Goal: Communication & Community: Answer question/provide support

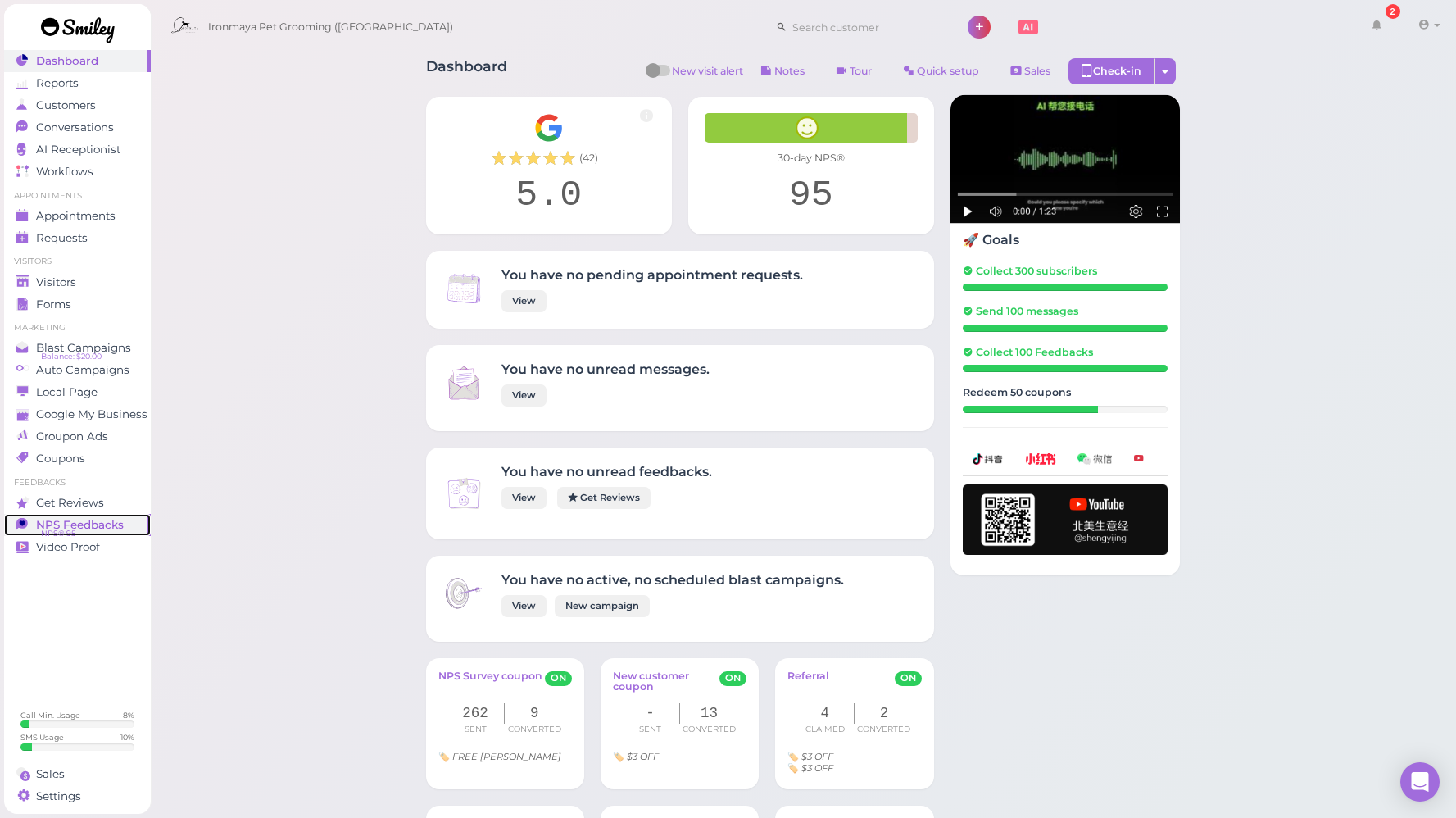
click at [101, 529] on span "NPS Feedbacks" at bounding box center [80, 525] width 88 height 14
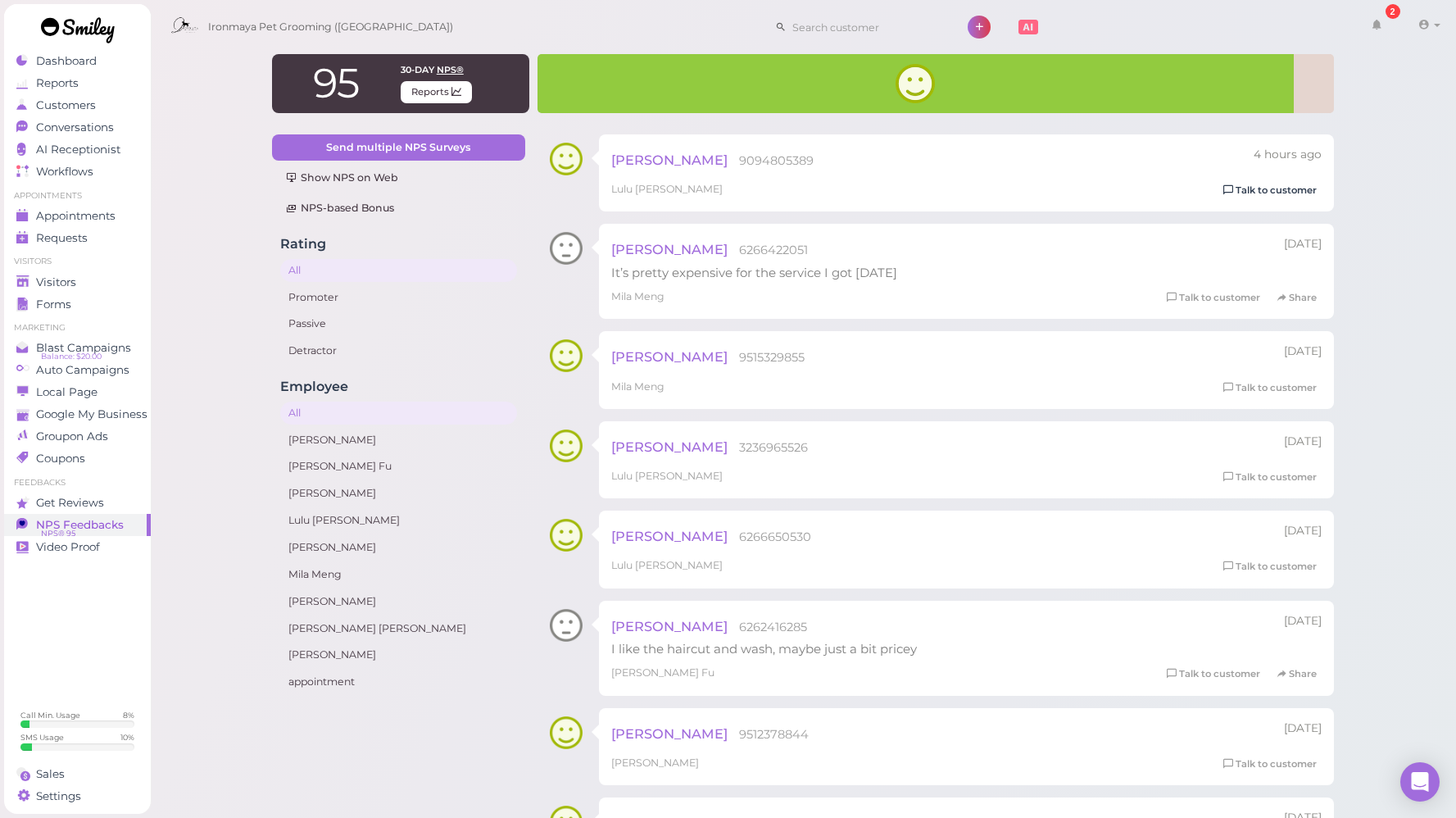
click at [1247, 191] on link "Talk to customer" at bounding box center [1269, 191] width 103 height 17
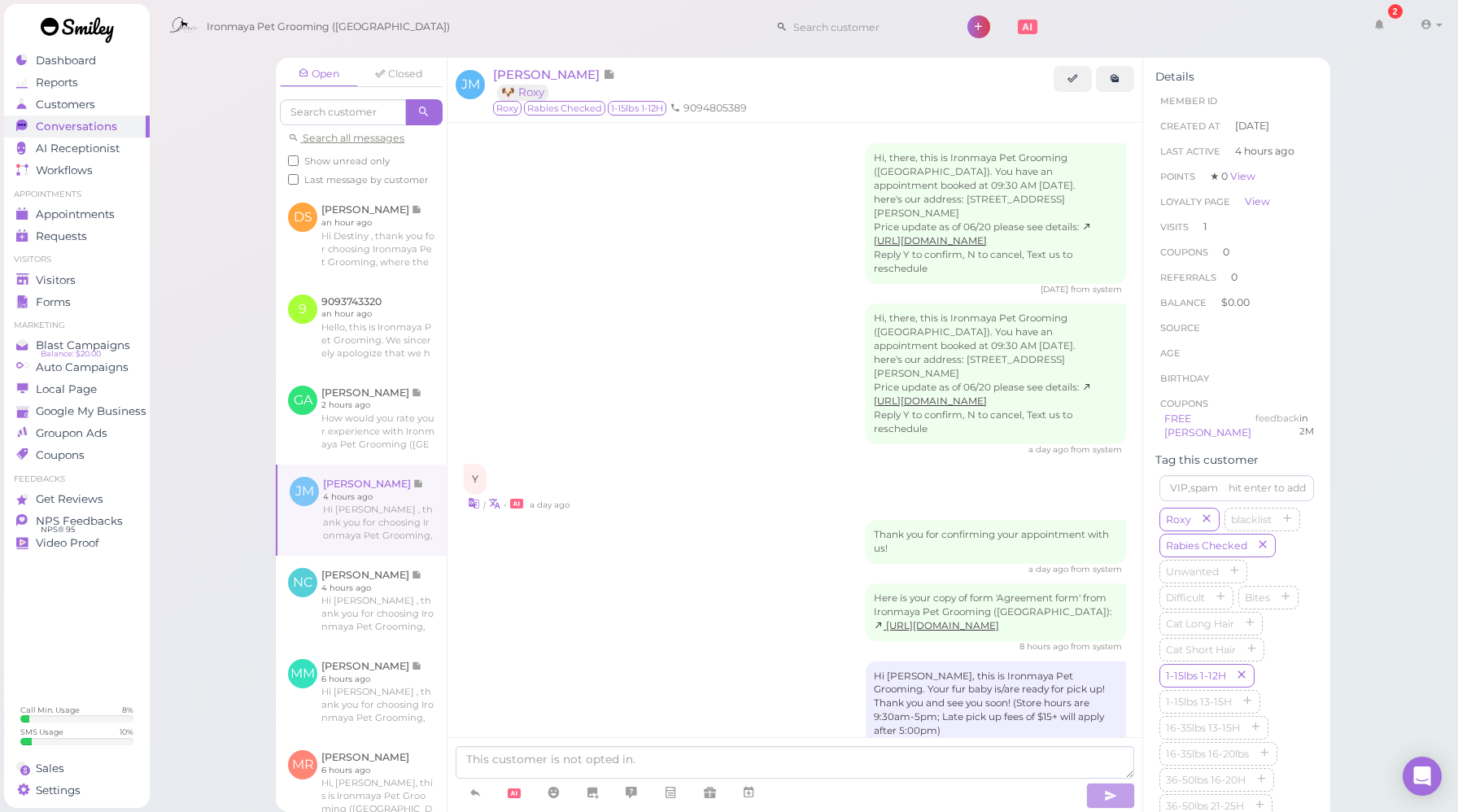
scroll to position [648, 0]
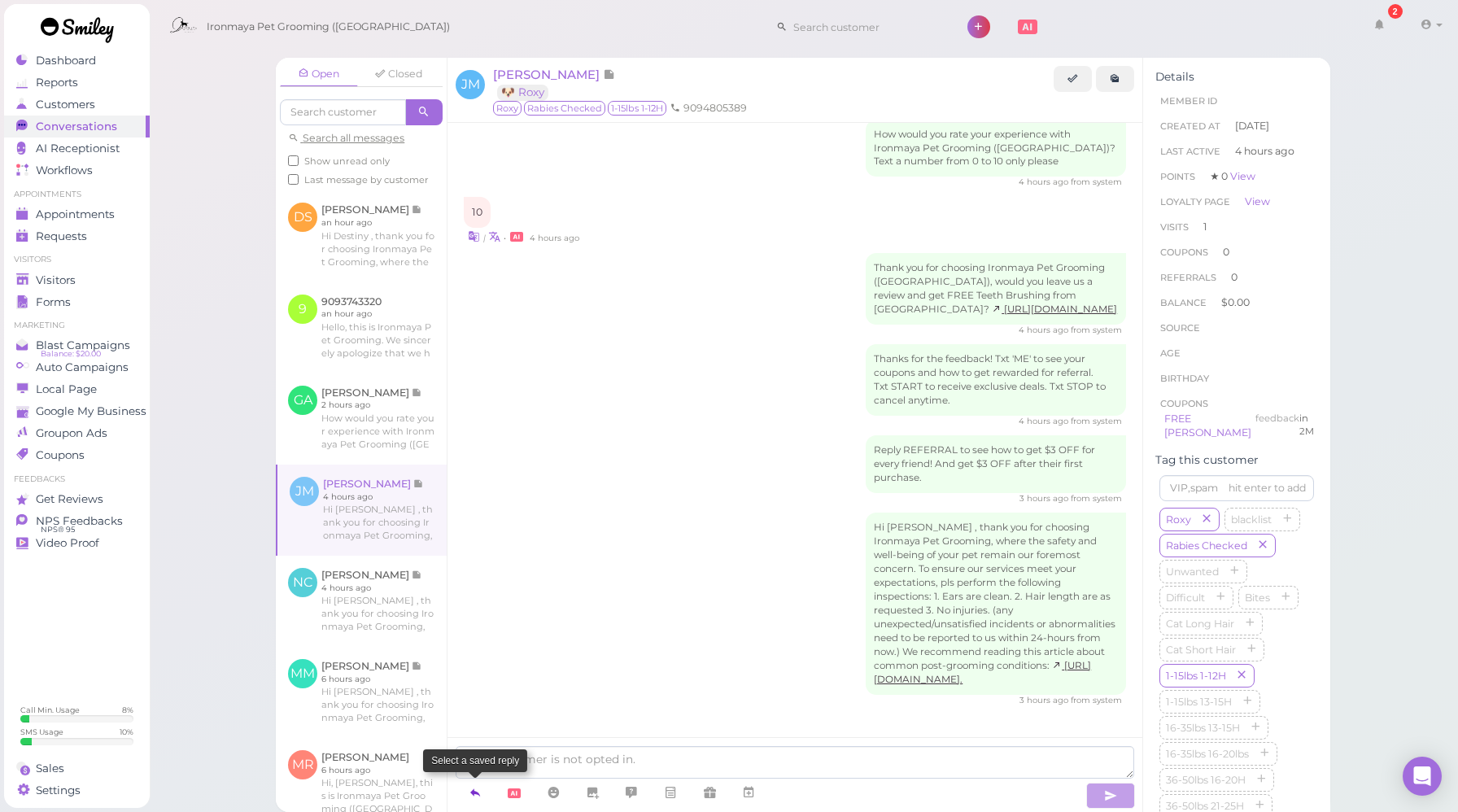
click at [475, 787] on icon at bounding box center [475, 791] width 13 height 16
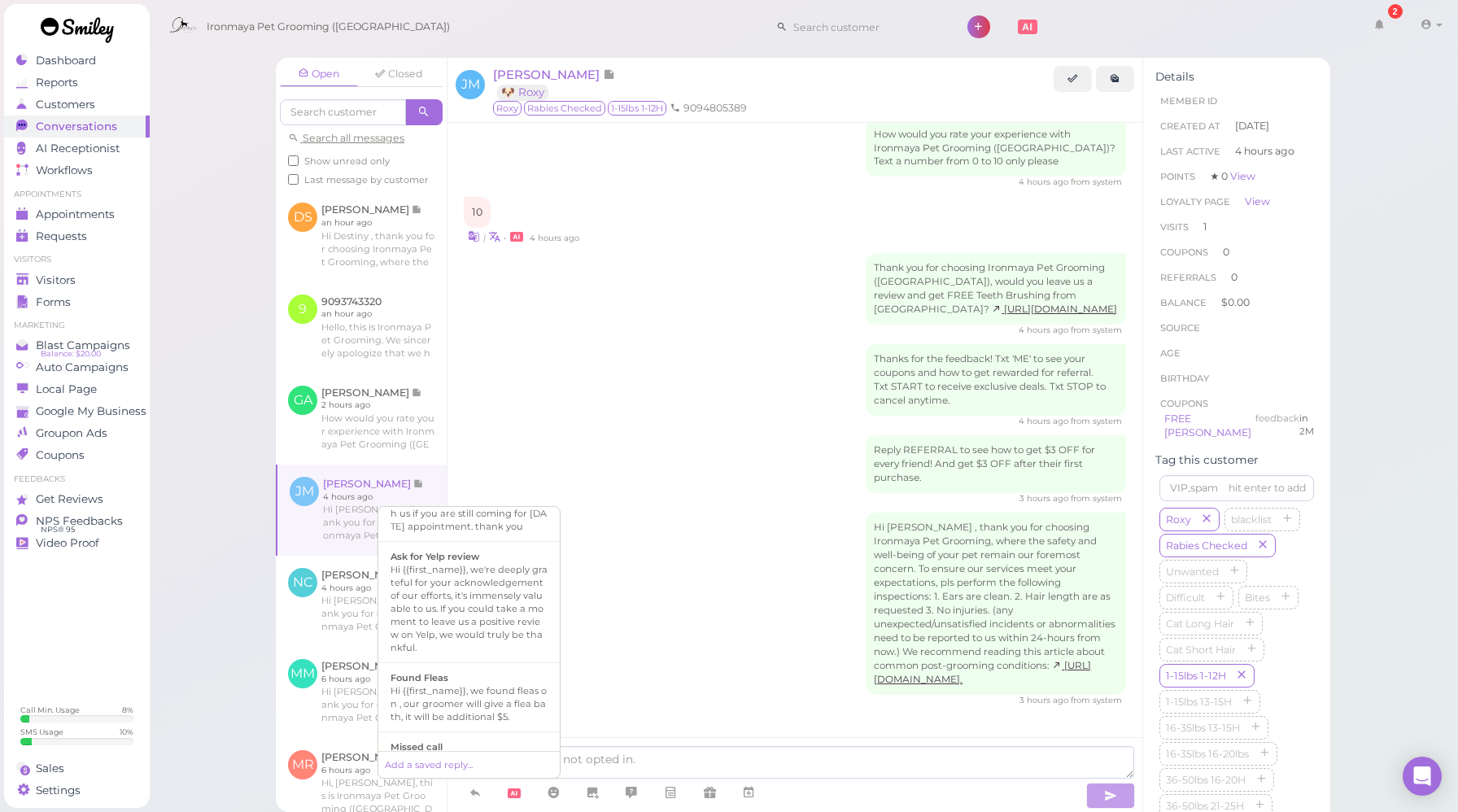
scroll to position [159, 0]
click at [458, 589] on b "Ask for Yelp review" at bounding box center [434, 583] width 89 height 11
type textarea "Hi {{first_name}}, we're deeply grateful for your acknowledgement of our effort…"
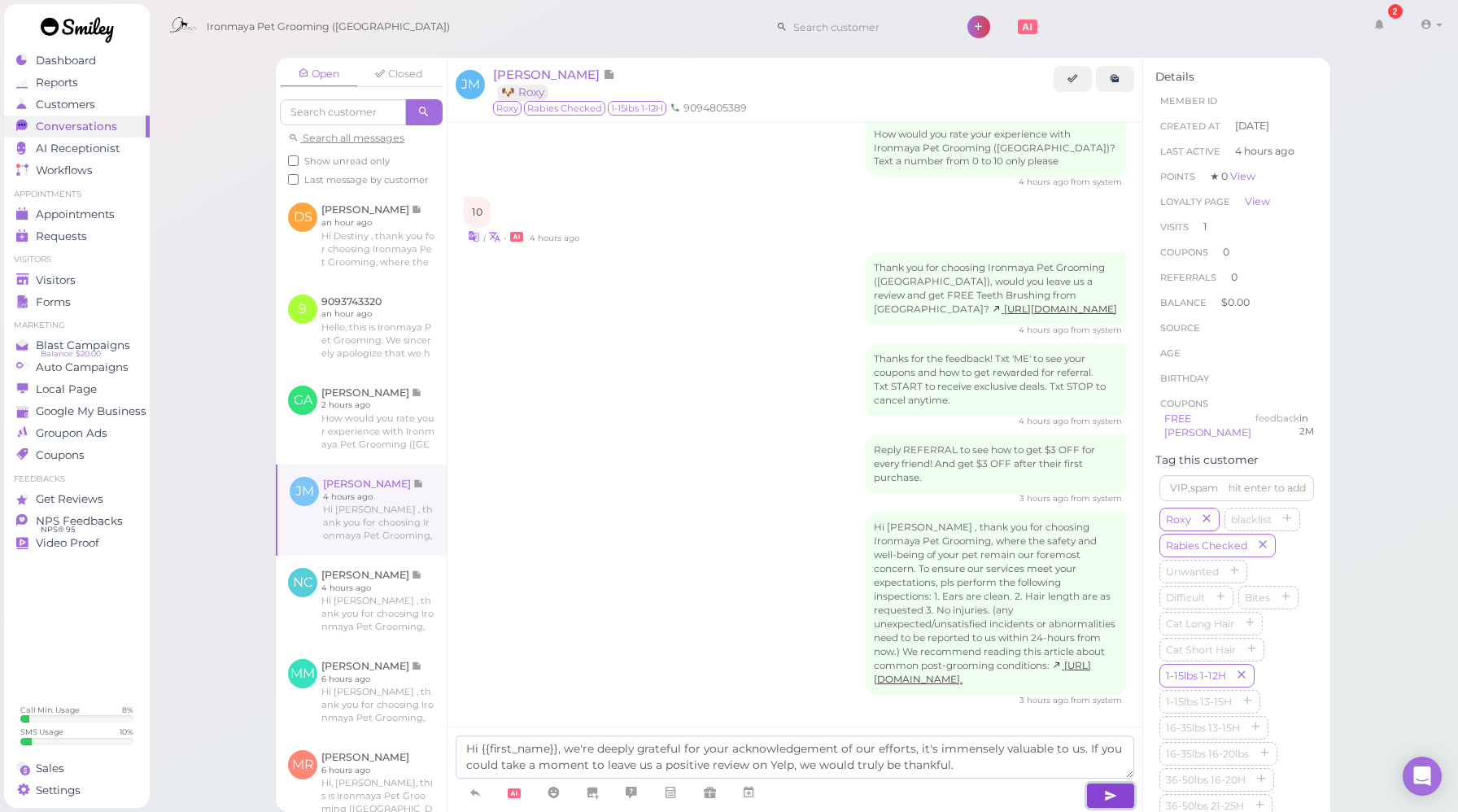
click at [1102, 793] on button "button" at bounding box center [1110, 796] width 49 height 26
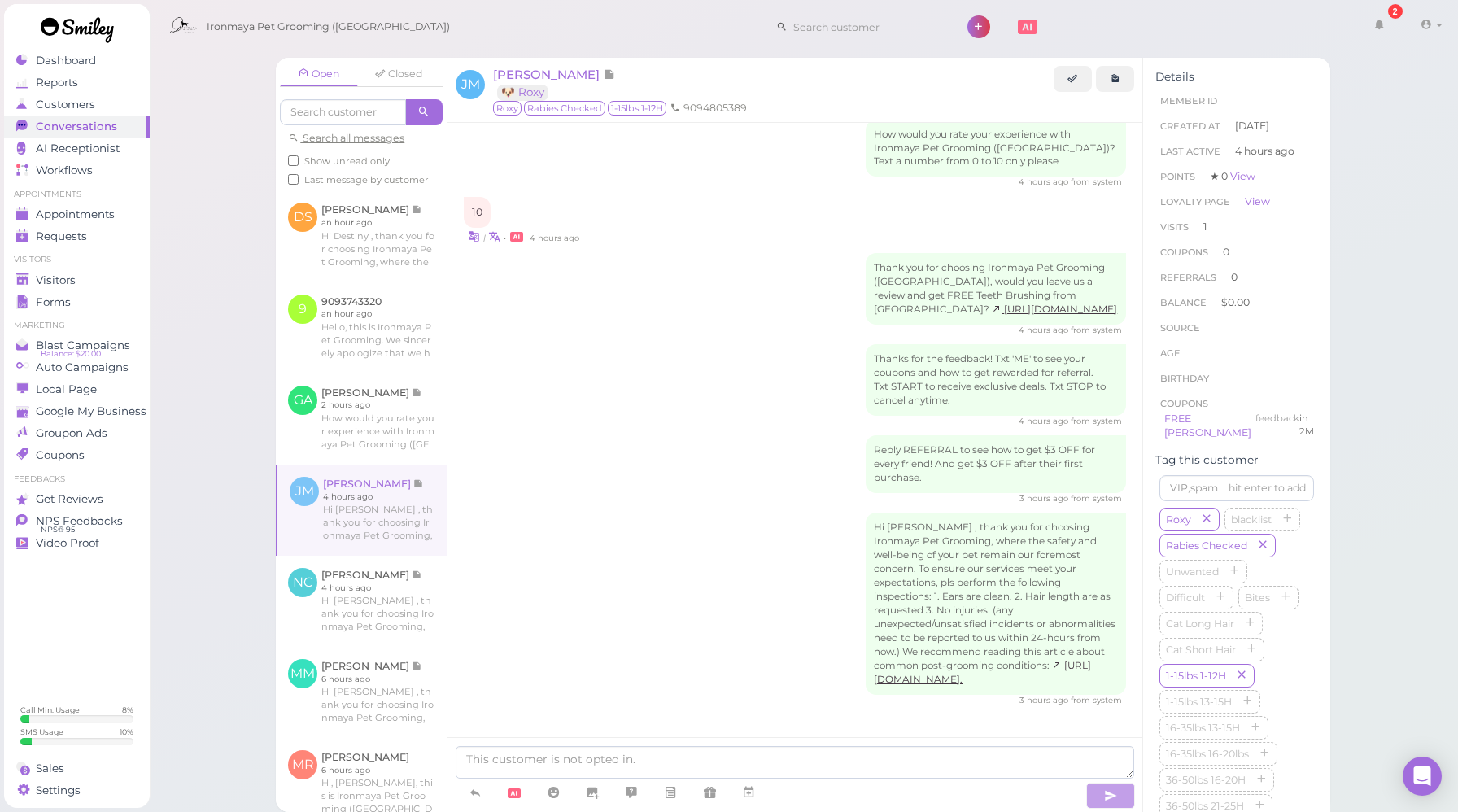
scroll to position [741, 0]
